Goal: Information Seeking & Learning: Learn about a topic

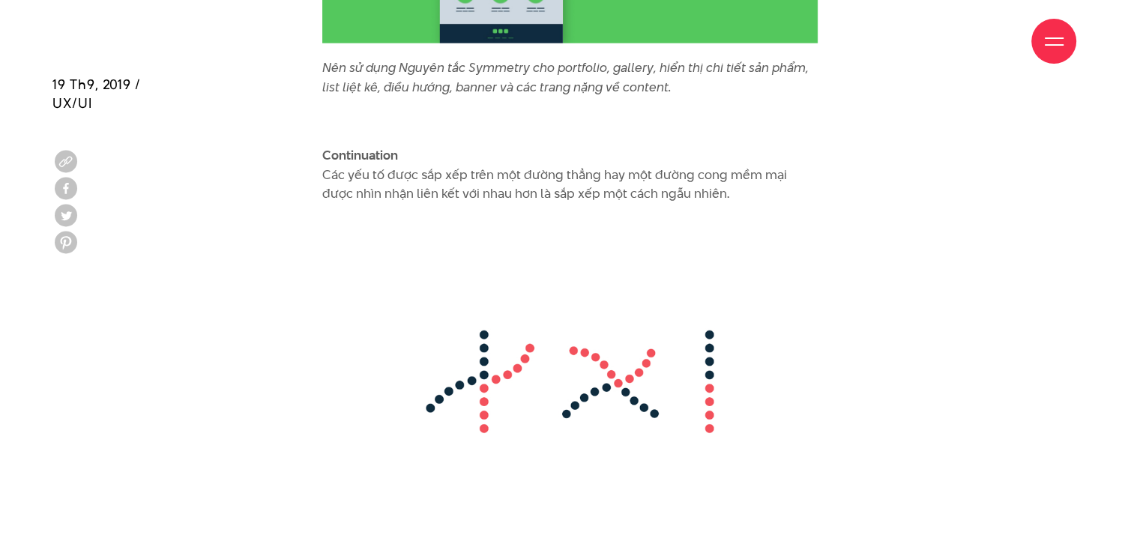
scroll to position [8972, 0]
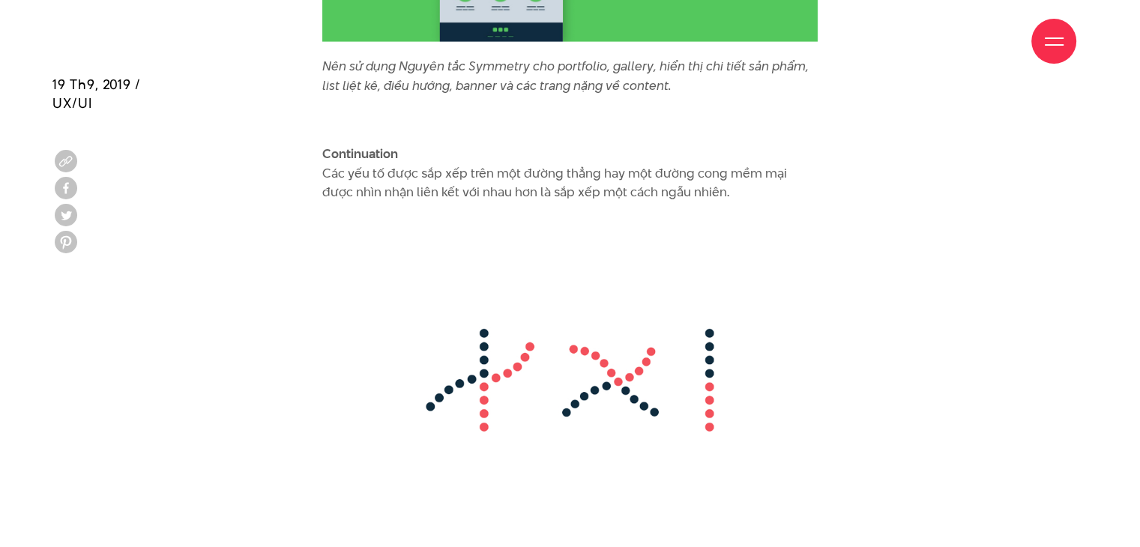
click at [655, 368] on img at bounding box center [570, 380] width 496 height 327
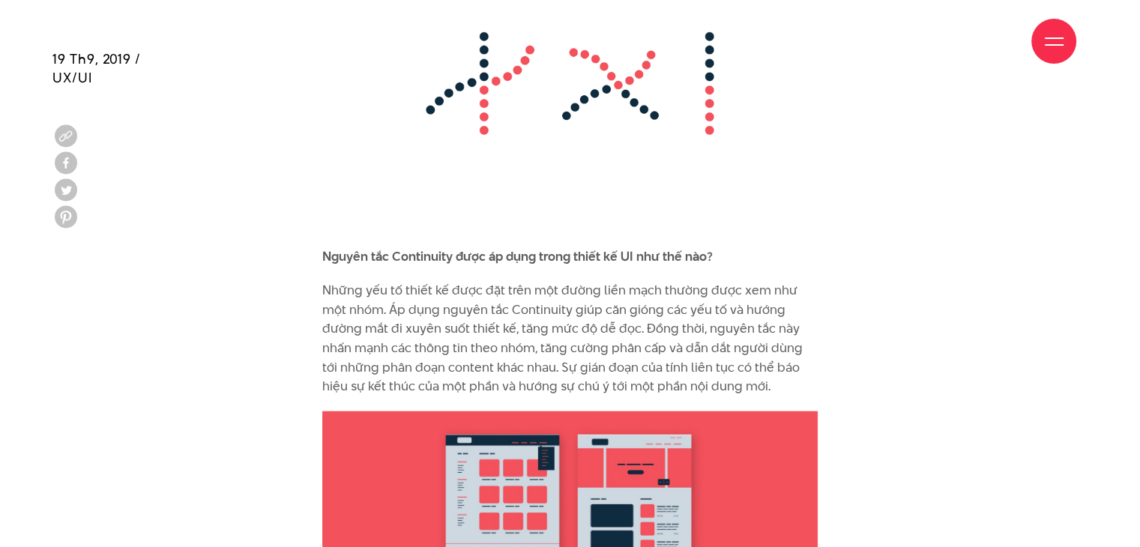
scroll to position [9271, 0]
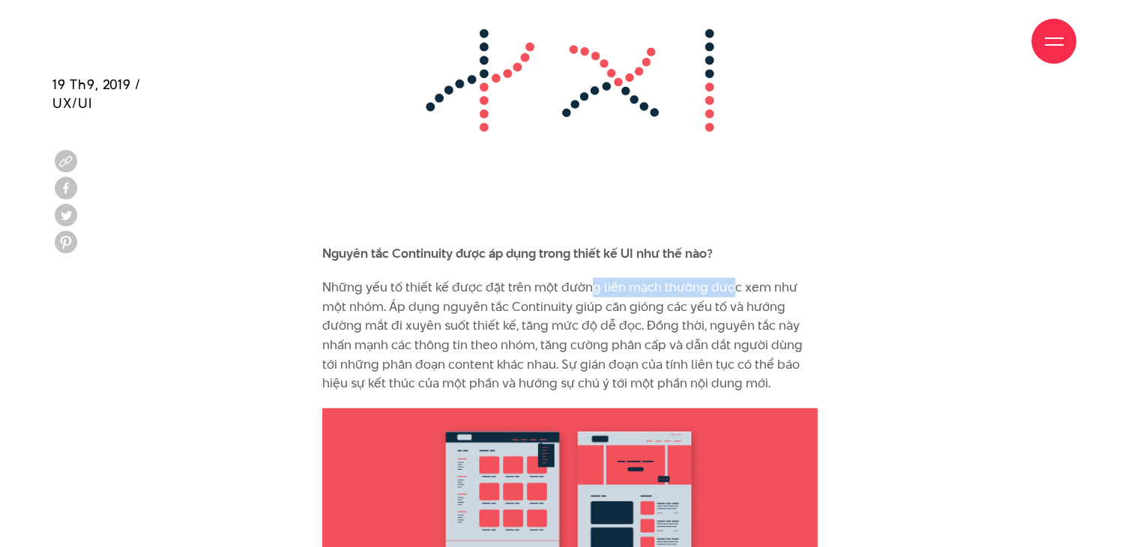
drag, startPoint x: 589, startPoint y: 259, endPoint x: 741, endPoint y: 274, distance: 152.9
click at [732, 278] on p "Những yếu tố thiết kế được đặt trên một đường liền mạch thường được xem như một…" at bounding box center [570, 335] width 496 height 115
click at [756, 278] on p "Những yếu tố thiết kế được đặt trên một đường liền mạch thường được xem như một…" at bounding box center [570, 335] width 496 height 115
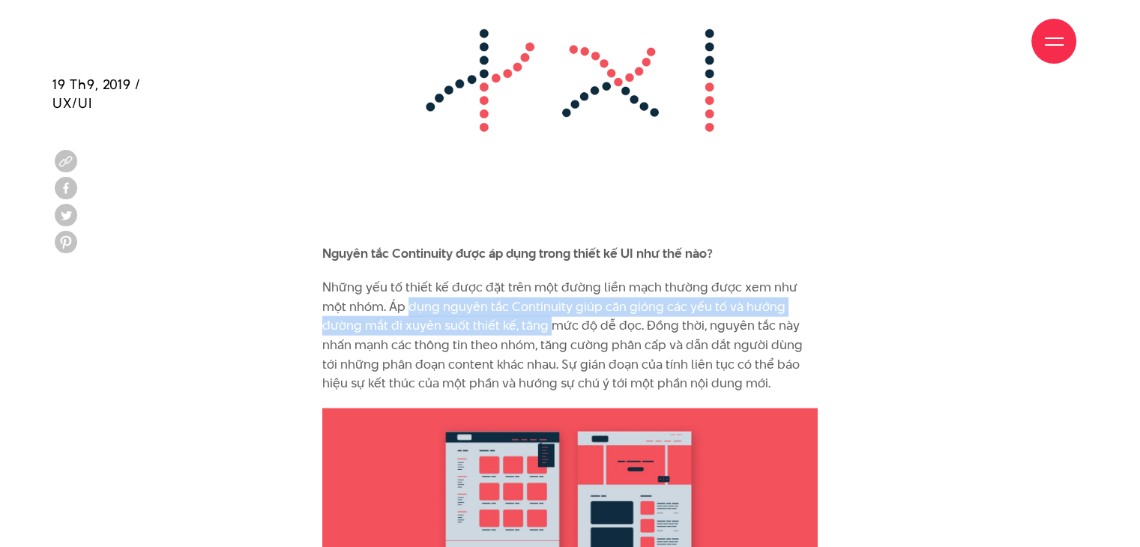
drag, startPoint x: 385, startPoint y: 290, endPoint x: 514, endPoint y: 307, distance: 129.3
click at [510, 307] on p "Những yếu tố thiết kế được đặt trên một đường liền mạch thường được xem như một…" at bounding box center [570, 335] width 496 height 115
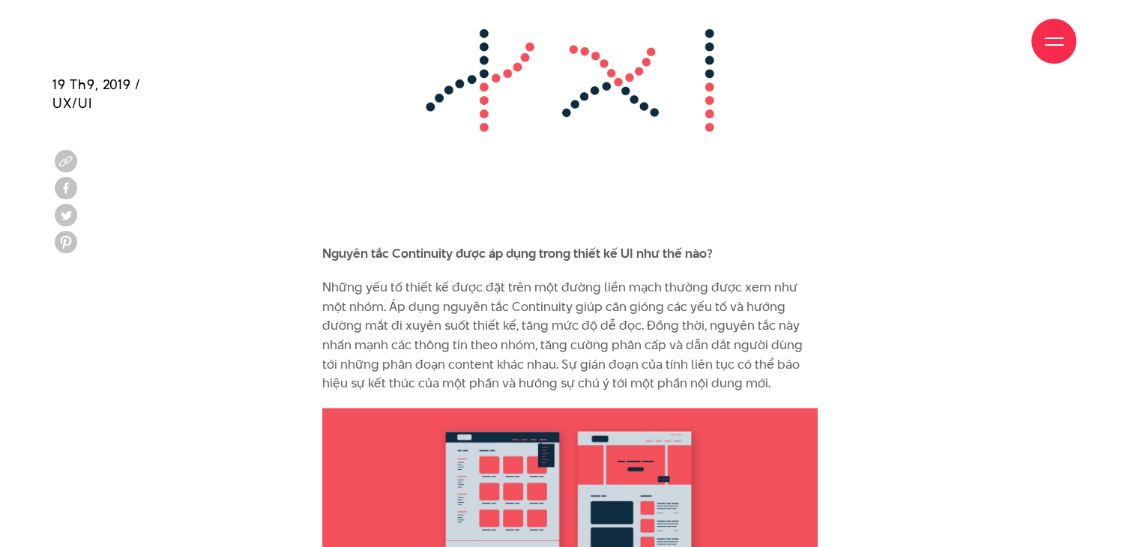
click at [565, 298] on p "Những yếu tố thiết kế được đặt trên một đường liền mạch thường được xem như một…" at bounding box center [570, 335] width 496 height 115
drag, startPoint x: 594, startPoint y: 289, endPoint x: 687, endPoint y: 295, distance: 93.1
click at [685, 295] on p "Những yếu tố thiết kế được đặt trên một đường liền mạch thường được xem như một…" at bounding box center [570, 335] width 496 height 115
click at [696, 295] on p "Những yếu tố thiết kế được đặt trên một đường liền mạch thường được xem như một…" at bounding box center [570, 335] width 496 height 115
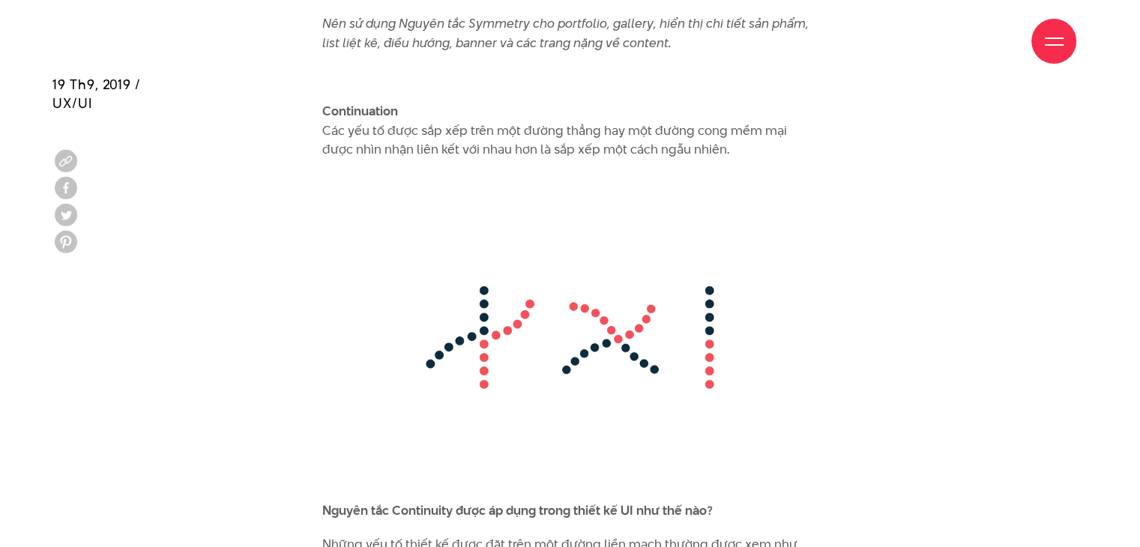
scroll to position [9015, 0]
click at [496, 256] on img at bounding box center [570, 337] width 496 height 327
drag, startPoint x: 642, startPoint y: 115, endPoint x: 753, endPoint y: 119, distance: 111.1
click at [748, 119] on p "Continuation Các yếu tố được sắp xếp trên một đường thẳng hay một đường cong mề…" at bounding box center [570, 130] width 496 height 58
click at [463, 119] on p "Continuation Các yếu tố được sắp xếp trên một đường thẳng hay một đường cong mề…" at bounding box center [570, 130] width 496 height 58
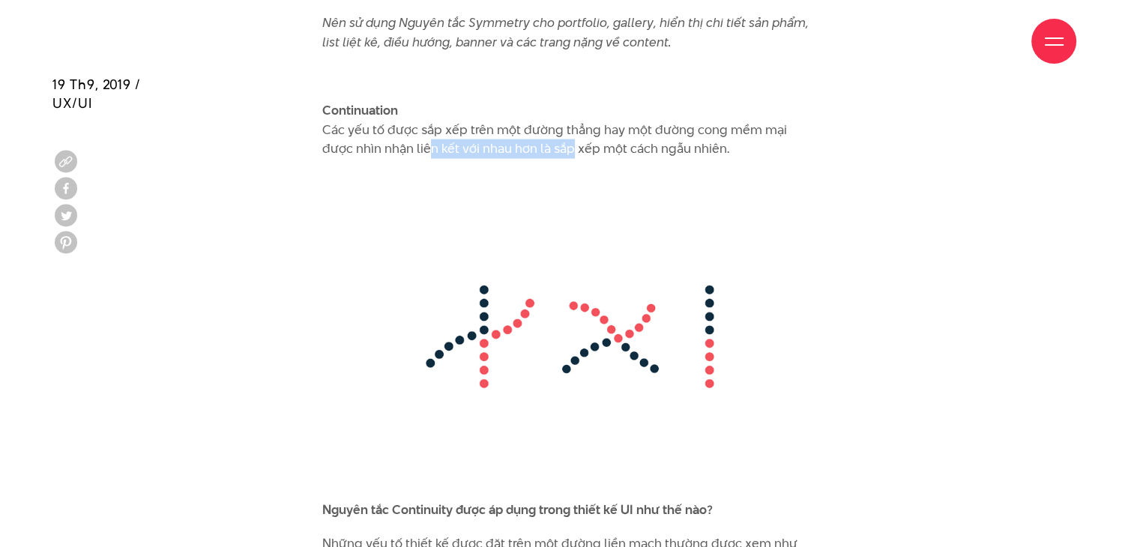
drag, startPoint x: 389, startPoint y: 127, endPoint x: 532, endPoint y: 127, distance: 143.2
click at [532, 127] on p "Continuation Các yếu tố được sắp xếp trên một đường thẳng hay một đường cong mề…" at bounding box center [570, 130] width 496 height 58
click at [531, 134] on p "Continuation Các yếu tố được sắp xếp trên một đường thẳng hay một đường cong mề…" at bounding box center [570, 130] width 496 height 58
drag, startPoint x: 433, startPoint y: 131, endPoint x: 541, endPoint y: 135, distance: 108.8
click at [531, 135] on p "Continuation Các yếu tố được sắp xếp trên một đường thẳng hay một đường cong mề…" at bounding box center [570, 130] width 496 height 58
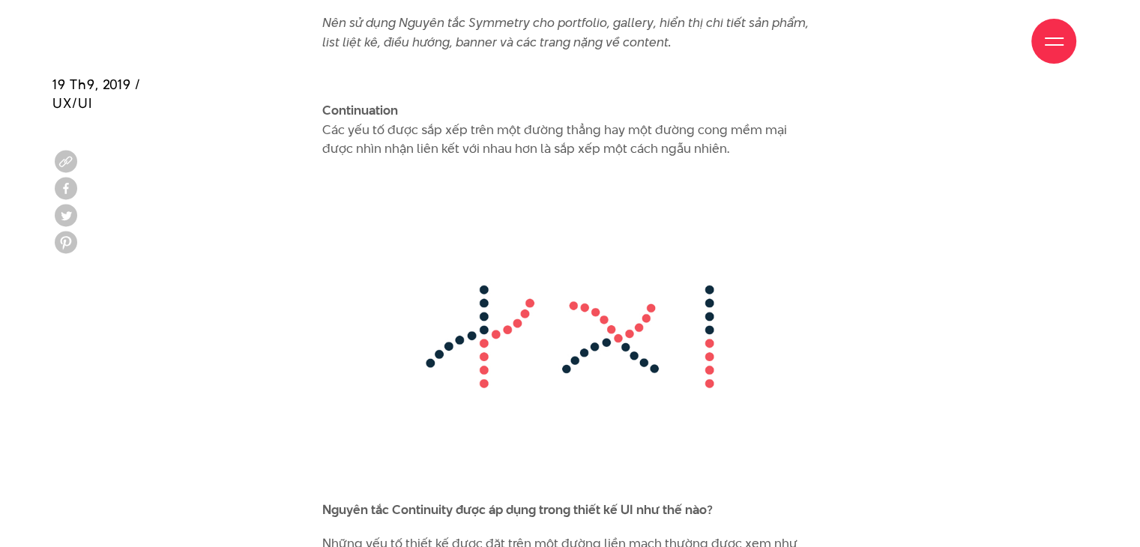
click at [541, 135] on p "Continuation Các yếu tố được sắp xếp trên một đường thẳng hay một đường cong mề…" at bounding box center [570, 130] width 496 height 58
drag, startPoint x: 541, startPoint y: 135, endPoint x: 624, endPoint y: 135, distance: 82.5
click at [624, 135] on p "Continuation Các yếu tố được sắp xếp trên một đường thẳng hay một đường cong mề…" at bounding box center [570, 130] width 496 height 58
drag, startPoint x: 592, startPoint y: 128, endPoint x: 634, endPoint y: 124, distance: 42.2
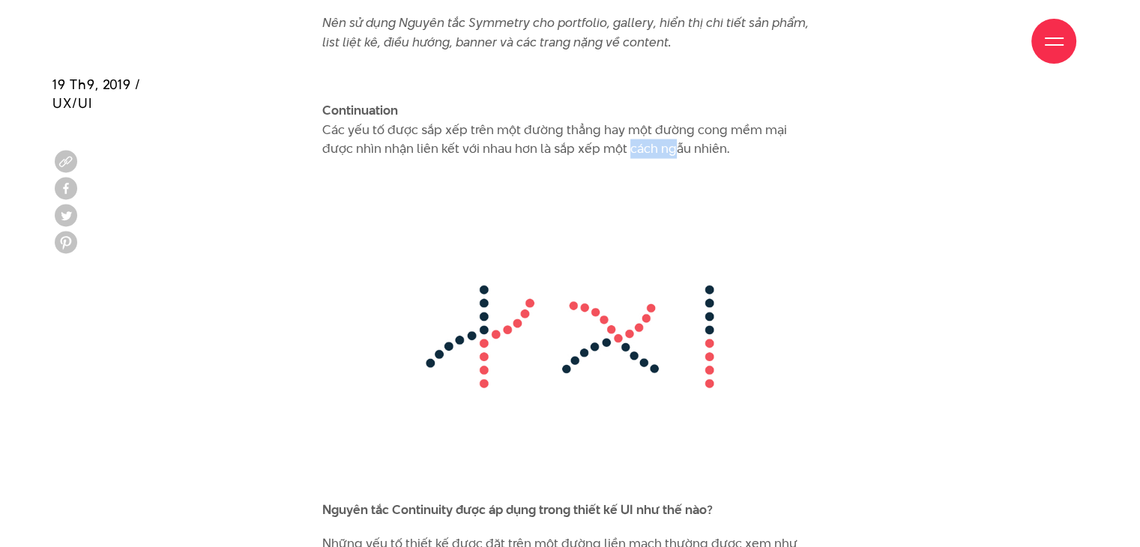
click at [633, 124] on p "Continuation Các yếu tố được sắp xếp trên một đường thẳng hay một đường cong mề…" at bounding box center [570, 130] width 496 height 58
click at [648, 124] on p "Continuation Các yếu tố được sắp xếp trên một đường thẳng hay một đường cong mề…" at bounding box center [570, 130] width 496 height 58
drag, startPoint x: 324, startPoint y: 112, endPoint x: 763, endPoint y: 128, distance: 439.7
click at [763, 128] on p "Continuation Các yếu tố được sắp xếp trên một đường thẳng hay một đường cong mề…" at bounding box center [570, 130] width 496 height 58
copy p "Các yếu tố được sắp xếp trên một đường thẳng hay một đường cong mềm mại được nh…"
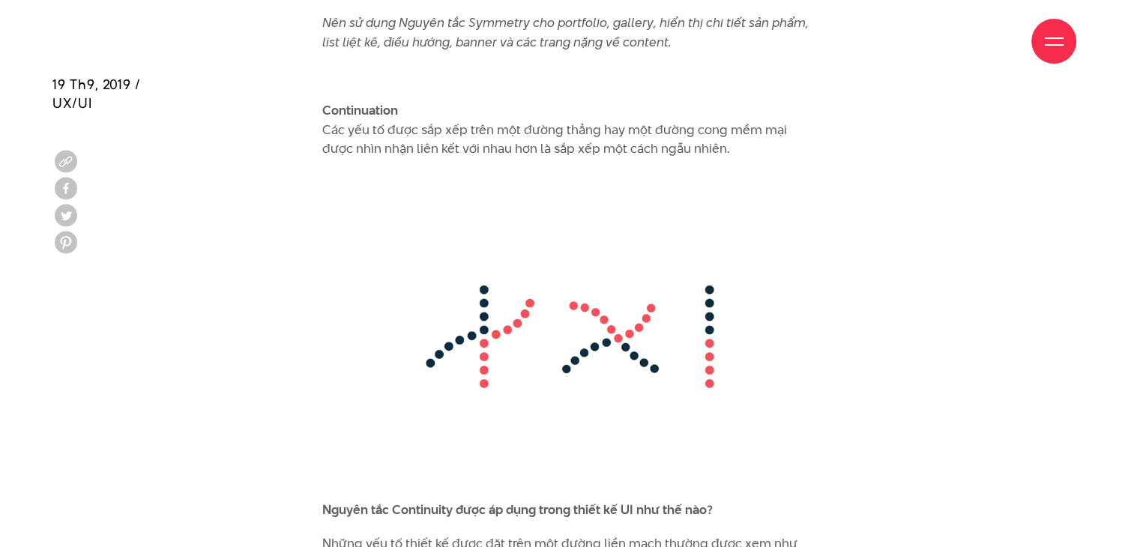
click at [433, 201] on img at bounding box center [570, 337] width 496 height 327
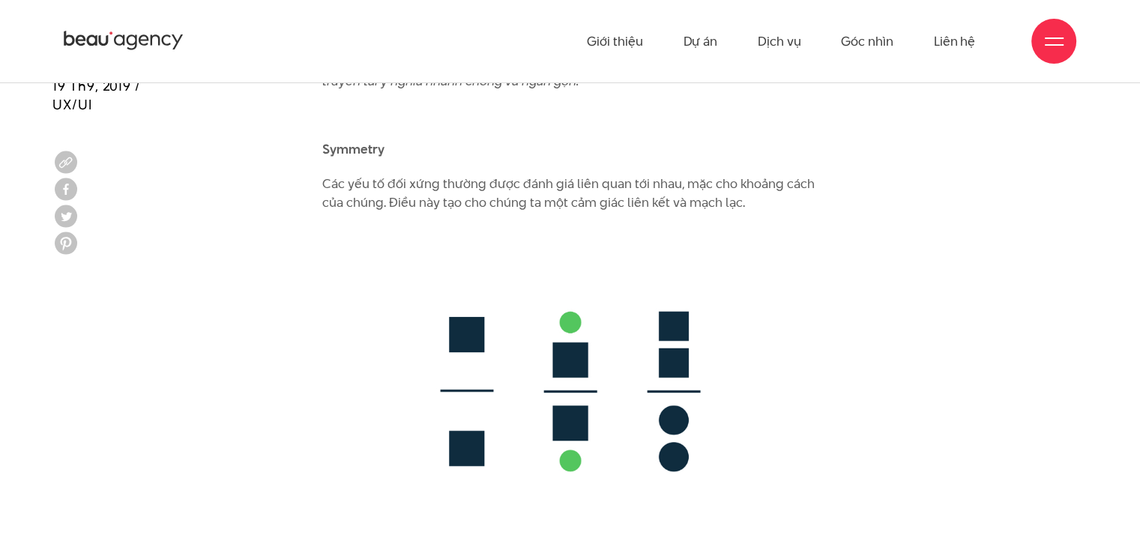
scroll to position [7911, 0]
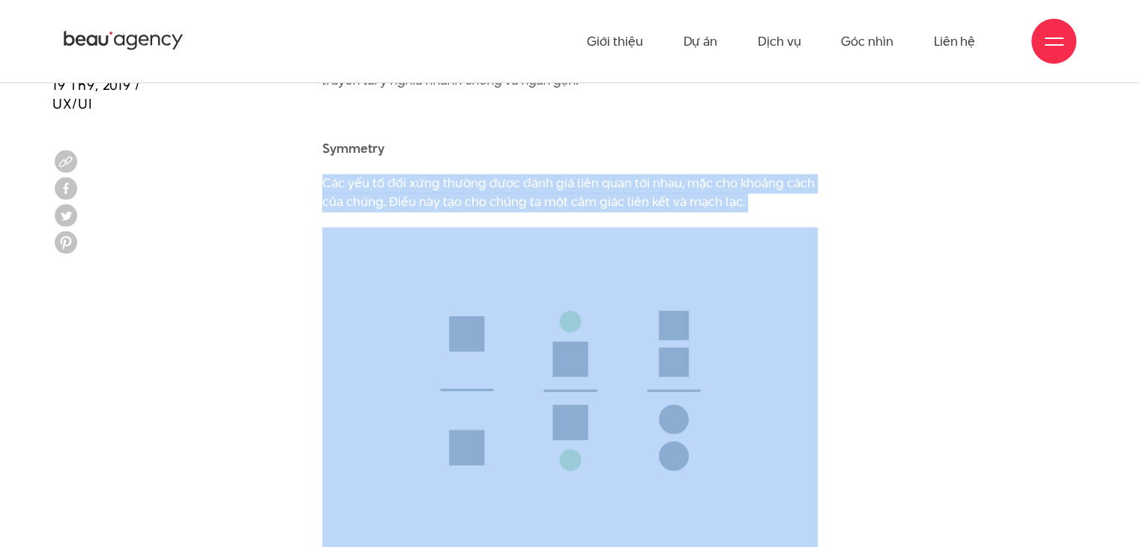
drag, startPoint x: 324, startPoint y: 160, endPoint x: 677, endPoint y: 209, distance: 356.6
copy div "Các yếu tố đối xứng thường được đánh giá liên quan tới nhau, mặc cho khoảng các…"
click at [547, 227] on img at bounding box center [570, 390] width 496 height 327
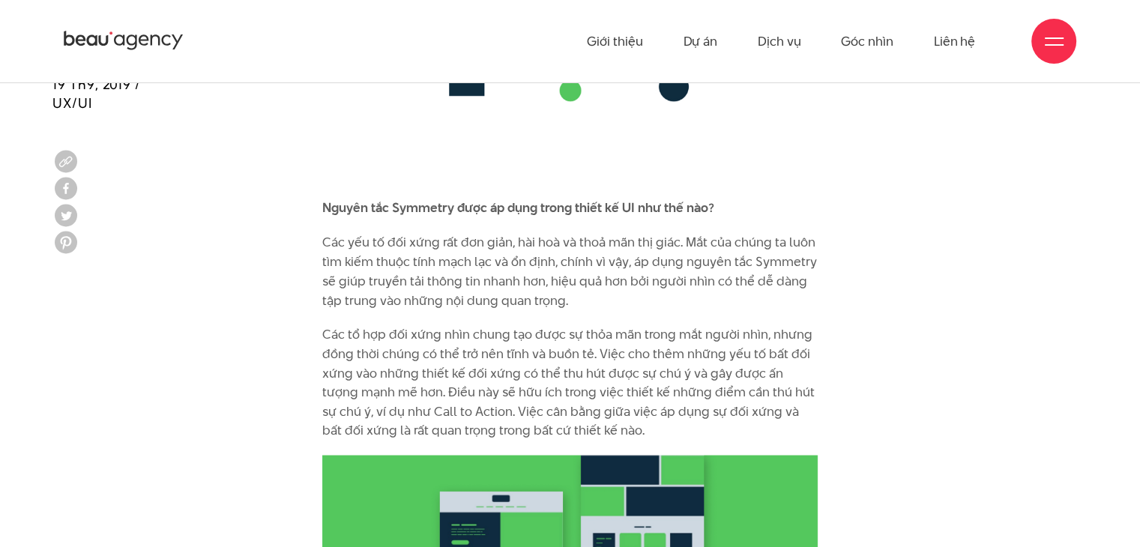
scroll to position [8280, 0]
click at [553, 234] on p "Các yếu tố đối xứng rất đơn giản, hài hoà và thoả mãn thị giác. Mắt của chúng t…" at bounding box center [570, 272] width 496 height 76
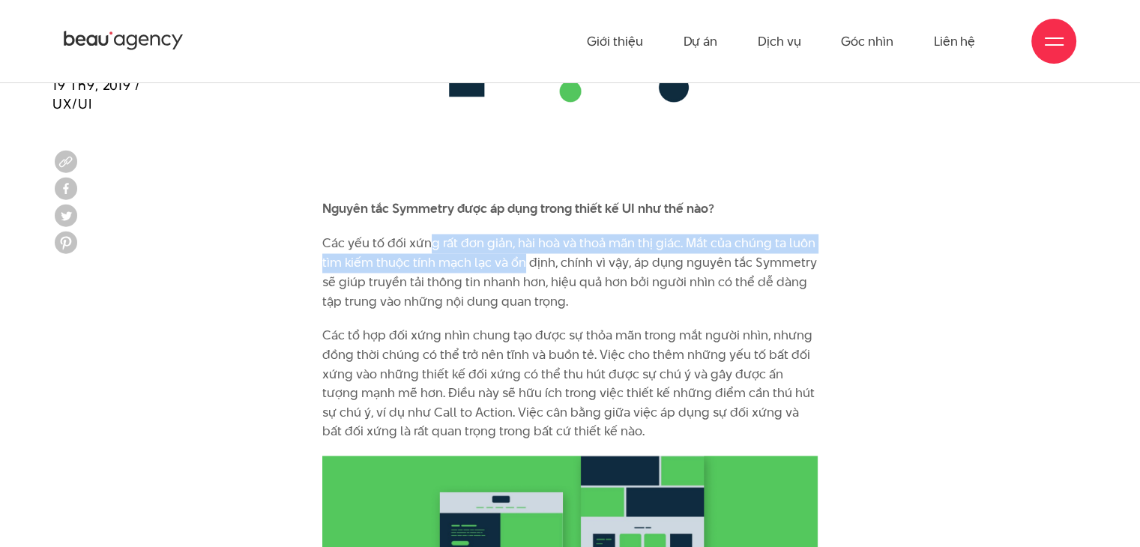
drag, startPoint x: 429, startPoint y: 226, endPoint x: 525, endPoint y: 238, distance: 96.7
click at [525, 238] on p "Các yếu tố đối xứng rất đơn giản, hài hoà và thoả mãn thị giác. Mắt của chúng t…" at bounding box center [570, 272] width 496 height 76
click at [525, 241] on p "Các yếu tố đối xứng rất đơn giản, hài hoà và thoả mãn thị giác. Mắt của chúng t…" at bounding box center [570, 272] width 496 height 76
drag, startPoint x: 444, startPoint y: 222, endPoint x: 595, endPoint y: 235, distance: 152.0
click at [594, 235] on p "Các yếu tố đối xứng rất đơn giản, hài hoà và thoả mãn thị giác. Mắt của chúng t…" at bounding box center [570, 272] width 496 height 76
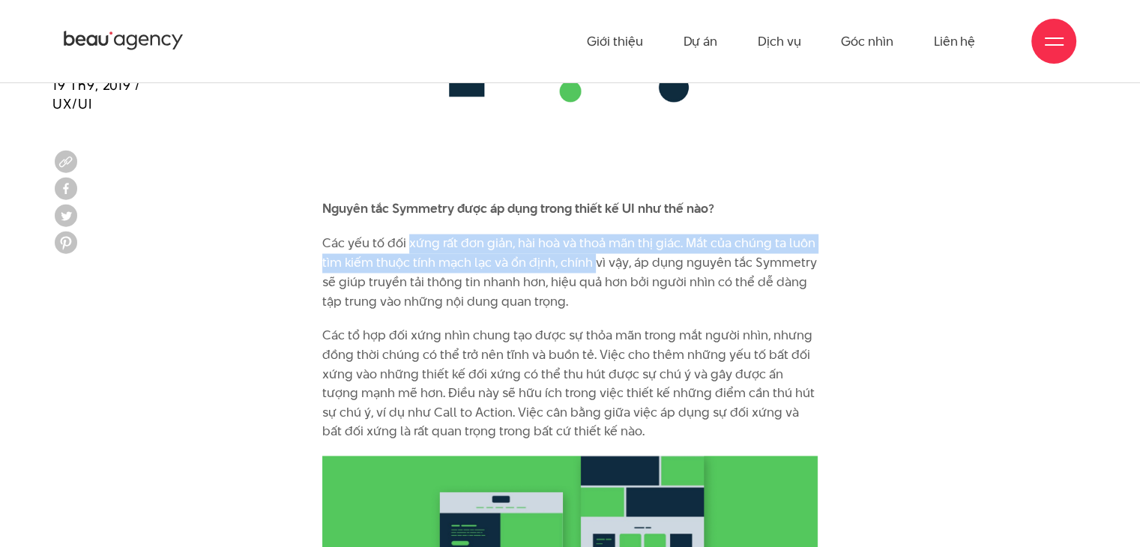
click at [596, 235] on p "Các yếu tố đối xứng rất đơn giản, hài hoà và thoả mãn thị giác. Mắt của chúng t…" at bounding box center [570, 272] width 496 height 76
drag, startPoint x: 609, startPoint y: 222, endPoint x: 693, endPoint y: 238, distance: 85.4
click at [683, 243] on p "Các yếu tố đối xứng rất đơn giản, hài hoà và thoả mãn thị giác. Mắt của chúng t…" at bounding box center [570, 272] width 496 height 76
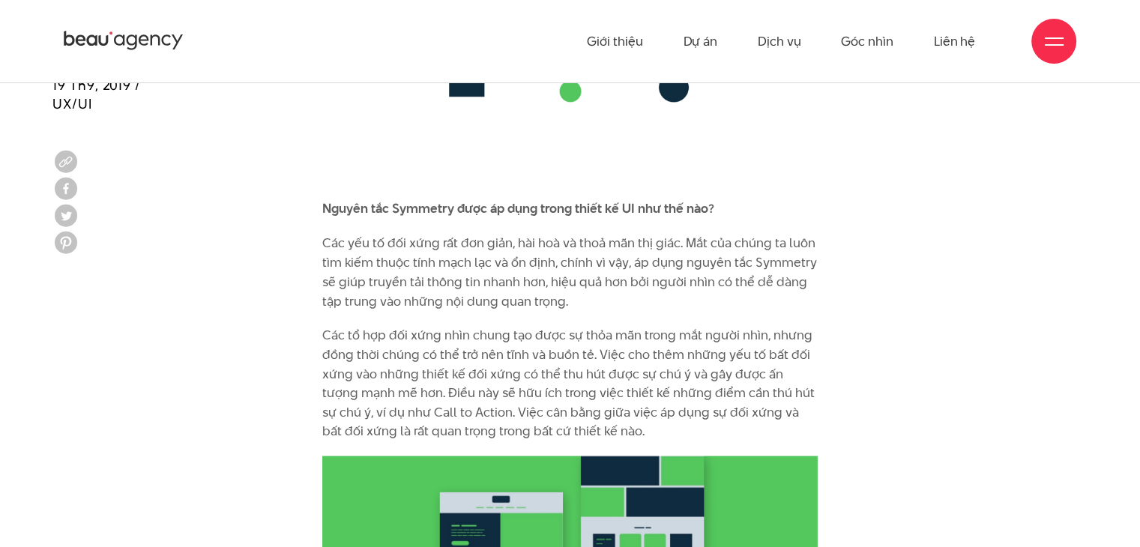
click at [700, 235] on p "Các yếu tố đối xứng rất đơn giản, hài hoà và thoả mãn thị giác. Mắt của chúng t…" at bounding box center [570, 272] width 496 height 76
drag, startPoint x: 383, startPoint y: 240, endPoint x: 609, endPoint y: 242, distance: 225.7
click at [609, 242] on p "Các yếu tố đối xứng rất đơn giản, hài hoà và thoả mãn thị giác. Mắt của chúng t…" at bounding box center [570, 272] width 496 height 76
click at [622, 247] on p "Các yếu tố đối xứng rất đơn giản, hài hoà và thoả mãn thị giác. Mắt của chúng t…" at bounding box center [570, 272] width 496 height 76
drag, startPoint x: 505, startPoint y: 247, endPoint x: 625, endPoint y: 245, distance: 120.0
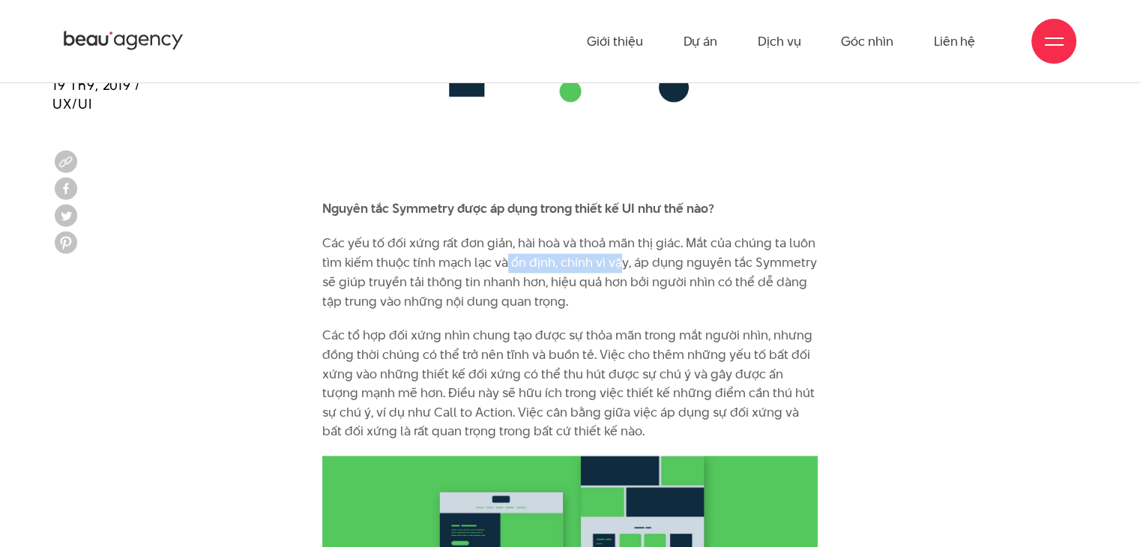
click at [625, 245] on p "Các yếu tố đối xứng rất đơn giản, hài hoà và thoả mãn thị giác. Mắt của chúng t…" at bounding box center [570, 272] width 496 height 76
click at [637, 245] on p "Các yếu tố đối xứng rất đơn giản, hài hoà và thoả mãn thị giác. Mắt của chúng t…" at bounding box center [570, 272] width 496 height 76
drag, startPoint x: 457, startPoint y: 244, endPoint x: 512, endPoint y: 245, distance: 55.5
click at [510, 245] on p "Các yếu tố đối xứng rất đơn giản, hài hoà và thoả mãn thị giác. Mắt của chúng t…" at bounding box center [570, 272] width 496 height 76
click at [512, 245] on p "Các yếu tố đối xứng rất đơn giản, hài hoà và thoả mãn thị giác. Mắt của chúng t…" at bounding box center [570, 272] width 496 height 76
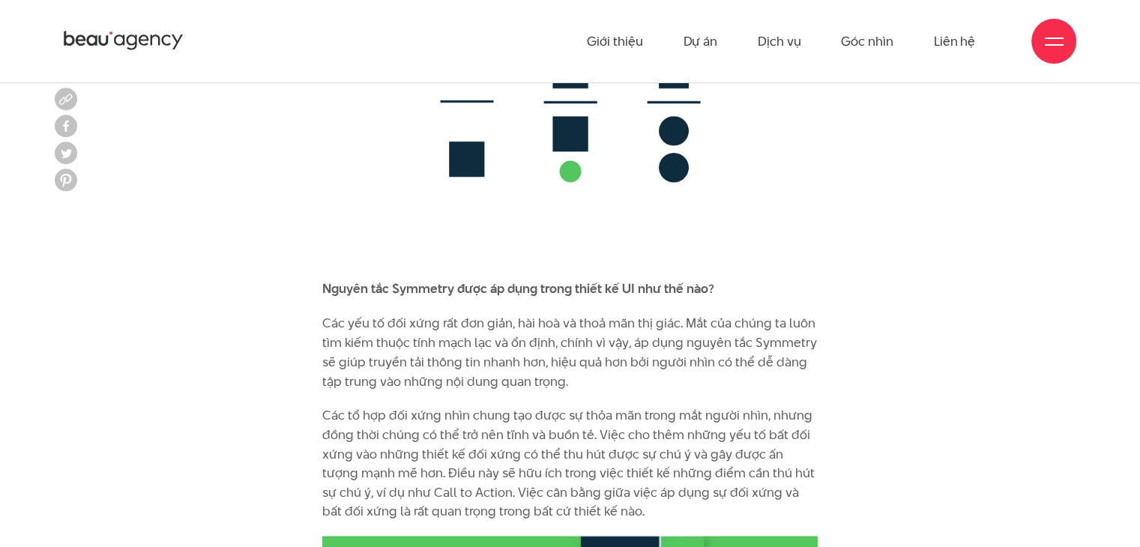
scroll to position [8205, 0]
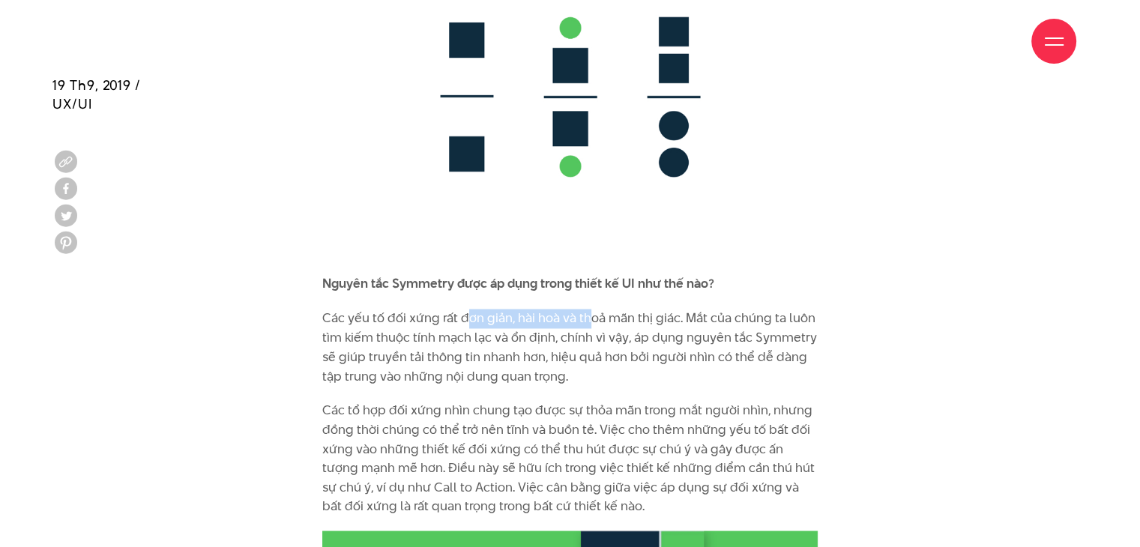
drag, startPoint x: 469, startPoint y: 299, endPoint x: 592, endPoint y: 306, distance: 123.1
click at [592, 309] on p "Các yếu tố đối xứng rất đơn giản, hài hoà và thoả mãn thị giác. Mắt của chúng t…" at bounding box center [570, 347] width 496 height 76
drag, startPoint x: 592, startPoint y: 306, endPoint x: 651, endPoint y: 307, distance: 58.5
click at [651, 309] on p "Các yếu tố đối xứng rất đơn giản, hài hoà và thoả mãn thị giác. Mắt của chúng t…" at bounding box center [570, 347] width 496 height 76
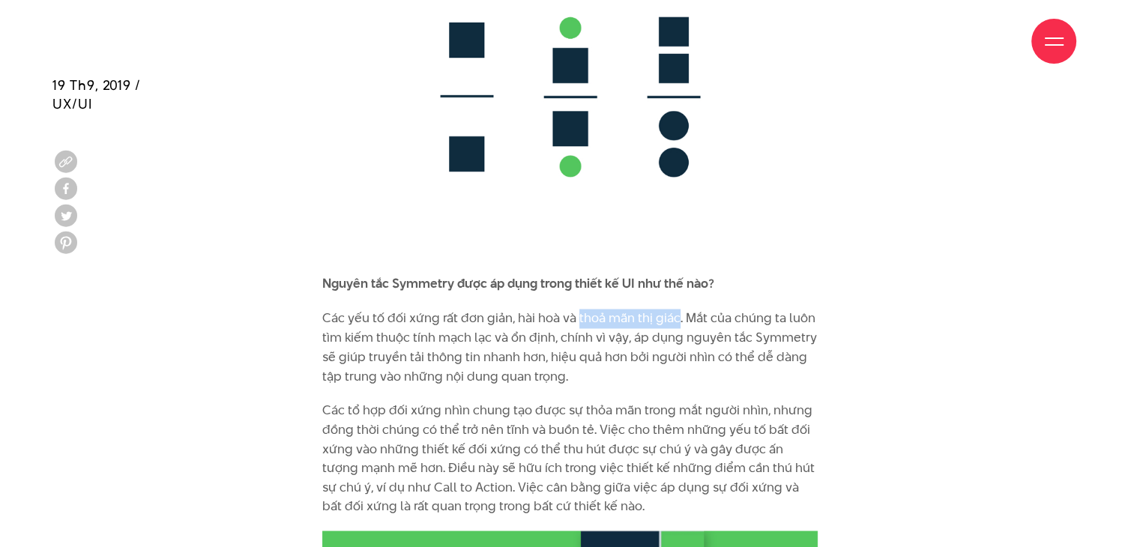
click at [651, 309] on p "Các yếu tố đối xứng rất đơn giản, hài hoà và thoả mãn thị giác. Mắt của chúng t…" at bounding box center [570, 347] width 496 height 76
drag, startPoint x: 420, startPoint y: 319, endPoint x: 528, endPoint y: 319, distance: 108.0
click at [526, 319] on p "Các yếu tố đối xứng rất đơn giản, hài hoà và thoả mãn thị giác. Mắt của chúng t…" at bounding box center [570, 347] width 496 height 76
click at [529, 319] on p "Các yếu tố đối xứng rất đơn giản, hài hoà và thoả mãn thị giác. Mắt của chúng t…" at bounding box center [570, 347] width 496 height 76
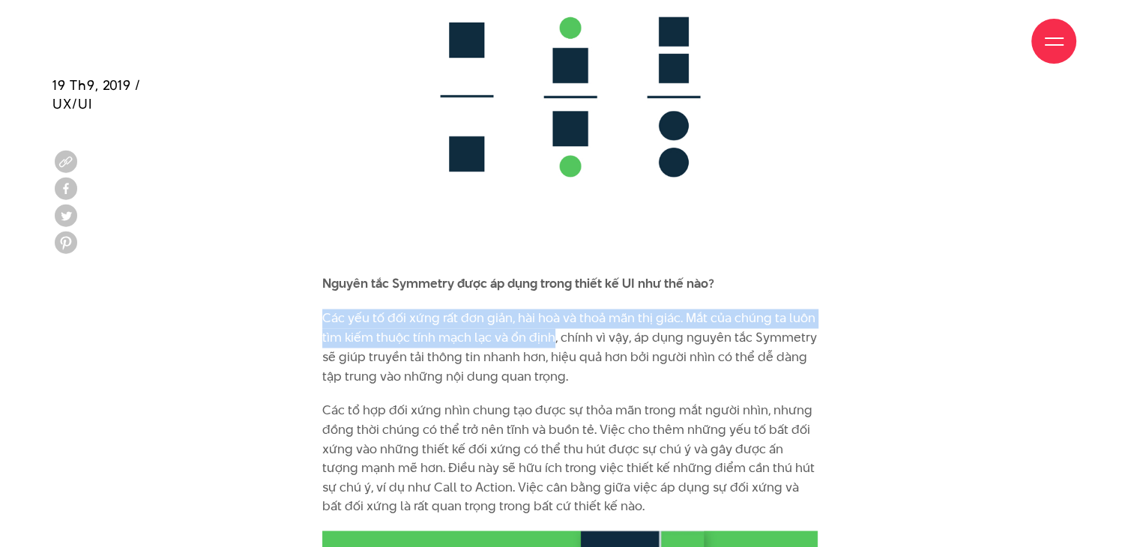
drag, startPoint x: 353, startPoint y: 299, endPoint x: 554, endPoint y: 325, distance: 202.5
copy p "Các yếu tố đối xứng rất đơn giản, hài hoà và thoả mãn thị giác. Mắt của chúng t…"
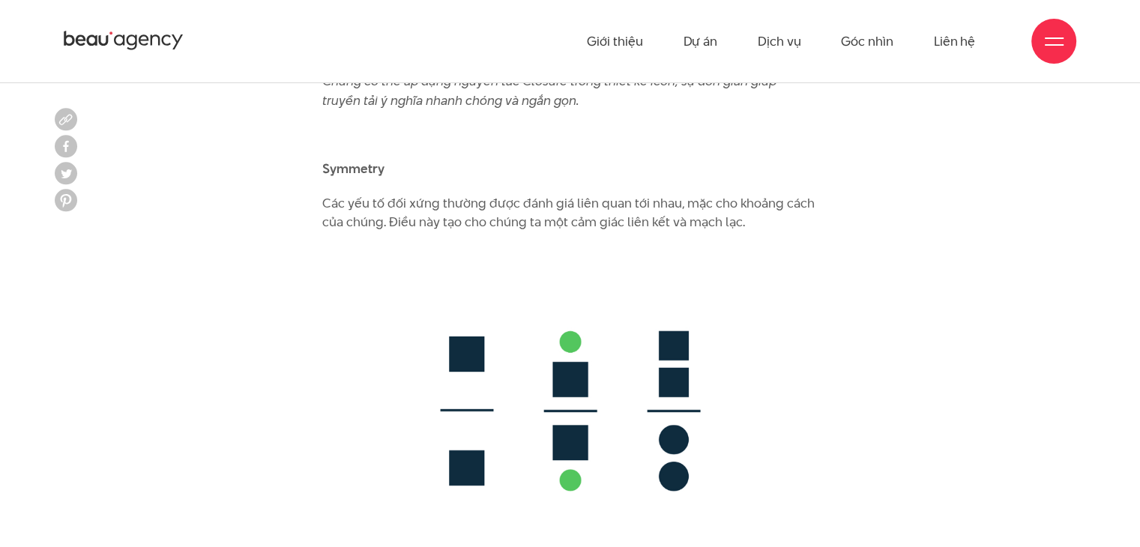
scroll to position [7848, 0]
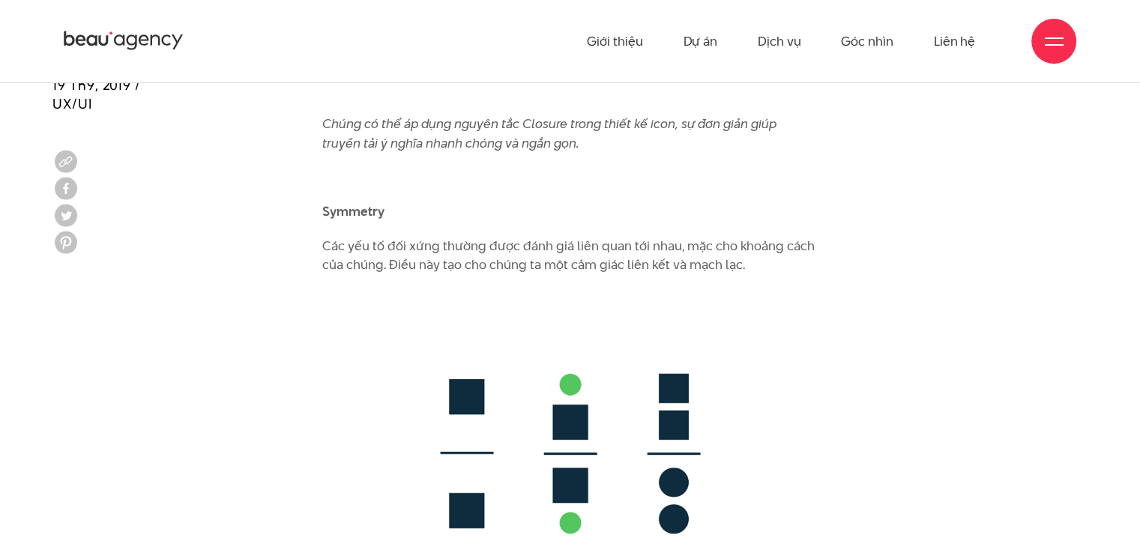
drag, startPoint x: 324, startPoint y: 225, endPoint x: 764, endPoint y: 244, distance: 440.5
click at [764, 244] on p "Các yếu tố đối xứng thường được đánh giá liên quan tới nhau, mặc cho khoảng các…" at bounding box center [570, 256] width 496 height 38
copy p "Các yếu tố đối xứng thường được đánh giá liên quan tới nhau, mặc cho khoảng các…"
click at [458, 237] on p "Các yếu tố đối xứng thường được đánh giá liên quan tới nhau, mặc cho khoảng các…" at bounding box center [570, 256] width 496 height 38
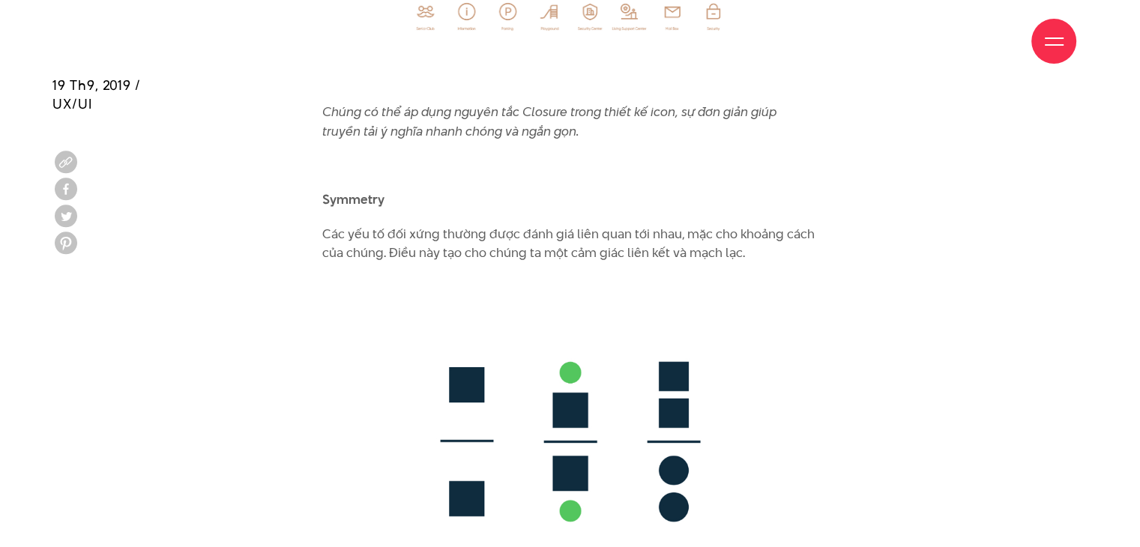
scroll to position [7860, 0]
click at [460, 312] on img at bounding box center [570, 440] width 496 height 327
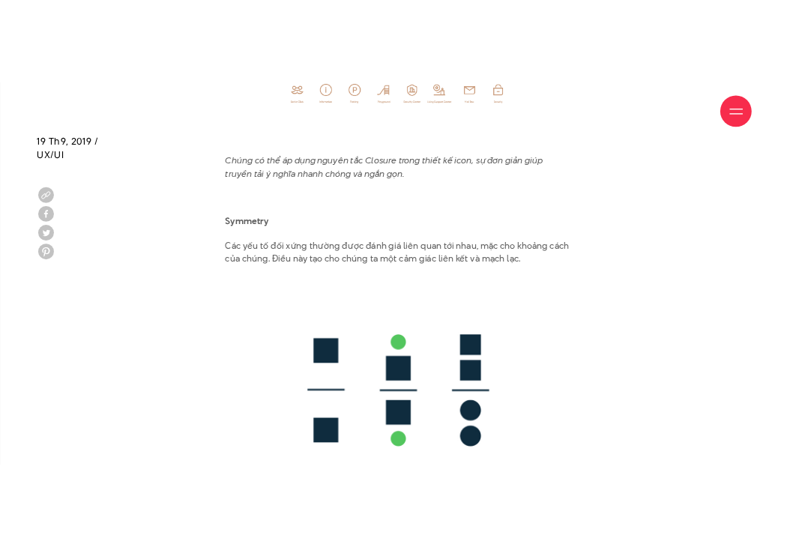
scroll to position [7979, 0]
